Goal: Task Accomplishment & Management: Use online tool/utility

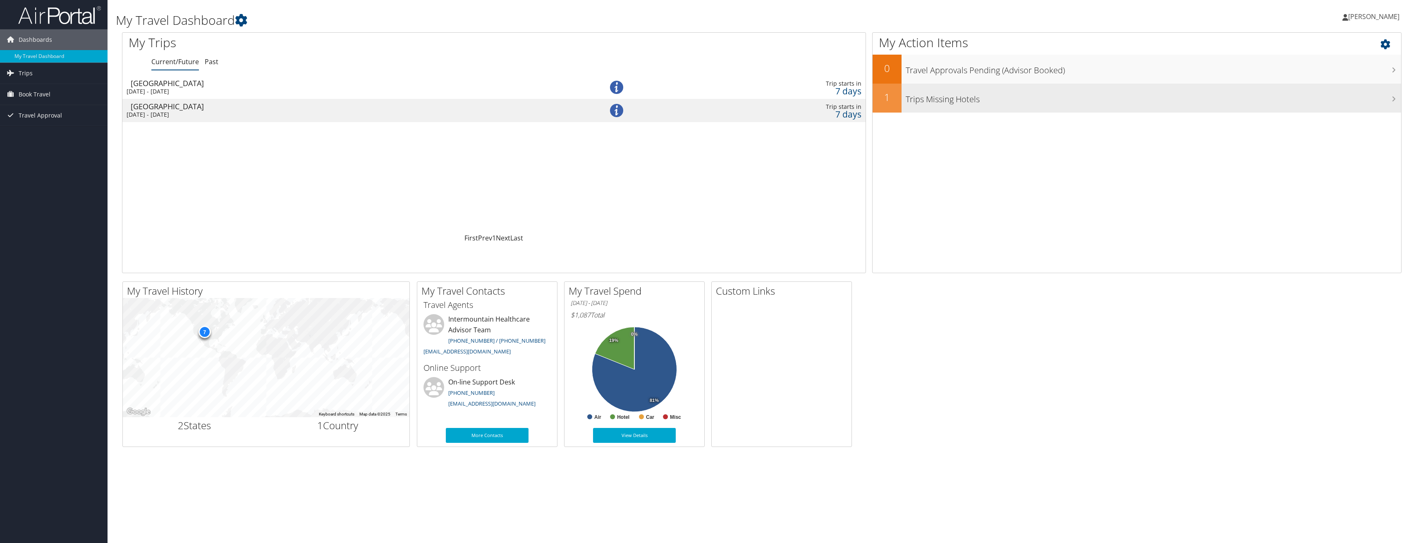
click at [1386, 99] on h3 "Trips Missing Hotels" at bounding box center [1153, 97] width 495 height 16
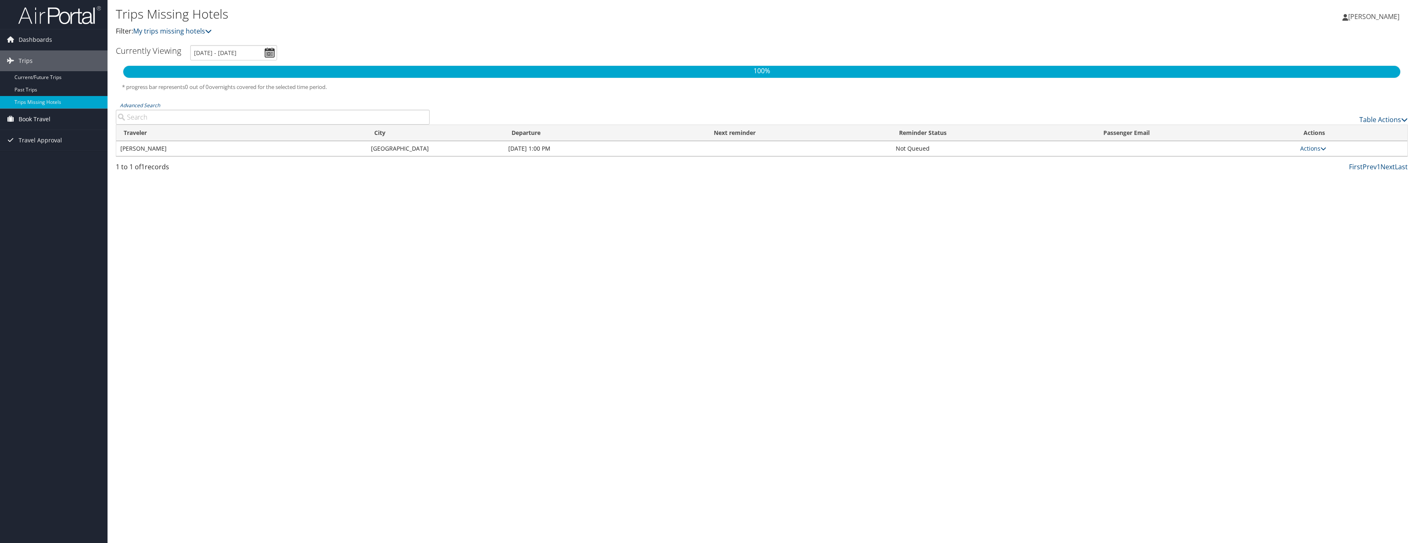
click at [49, 119] on span "Book Travel" at bounding box center [35, 119] width 32 height 21
click at [49, 160] on link "Book/Manage Online Trips" at bounding box center [54, 160] width 108 height 12
